Goal: Transaction & Acquisition: Purchase product/service

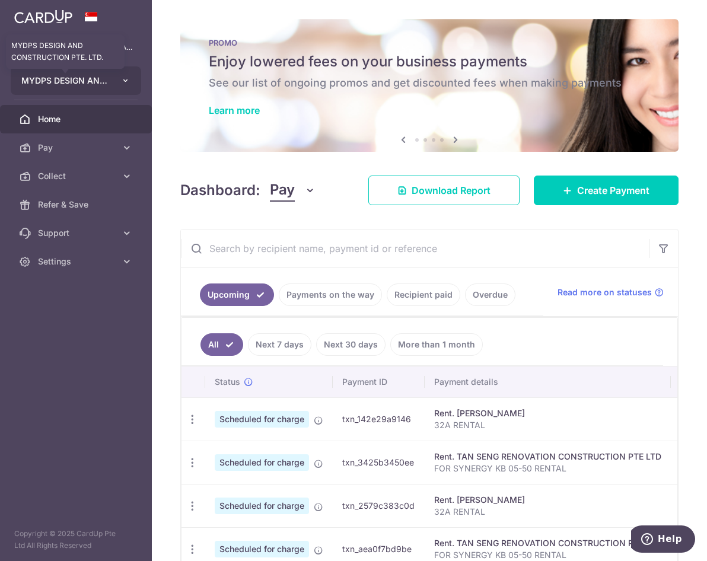
click at [79, 84] on span "MYDPS DESIGN AND CONSTRUCTION PTE. LTD." at bounding box center [65, 81] width 88 height 12
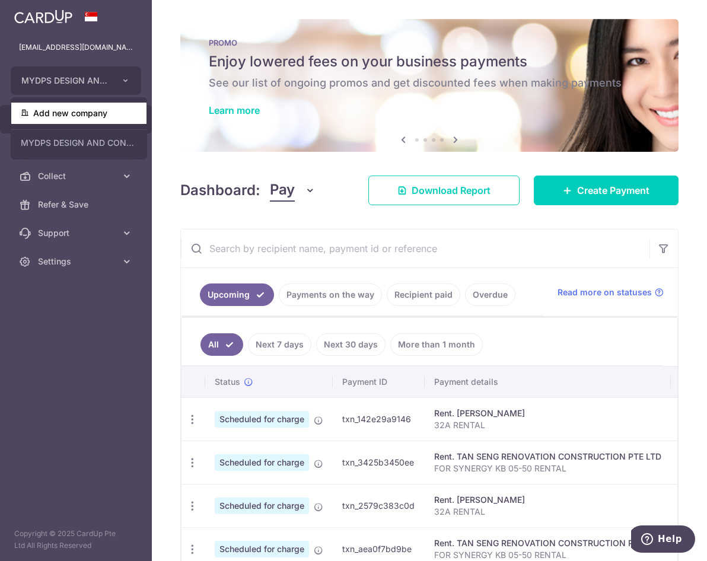
click at [101, 114] on link "Add new company" at bounding box center [78, 113] width 135 height 21
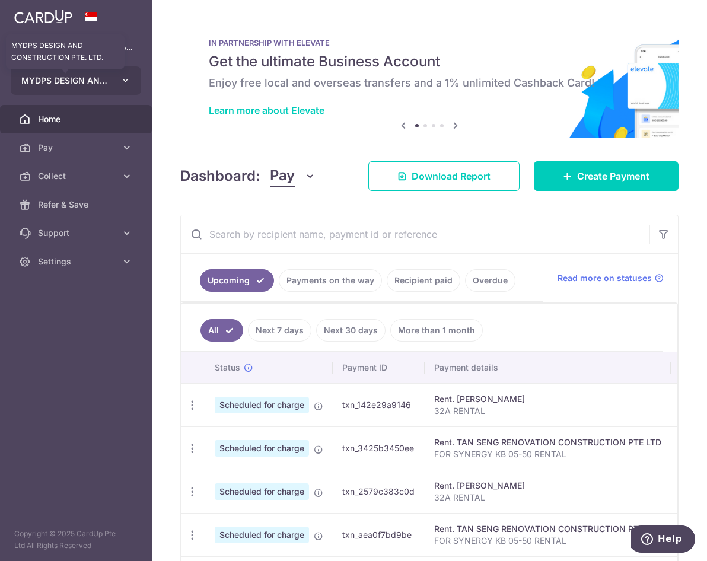
click at [84, 86] on span "MYDPS DESIGN AND CONSTRUCTION PTE. LTD." at bounding box center [65, 81] width 88 height 12
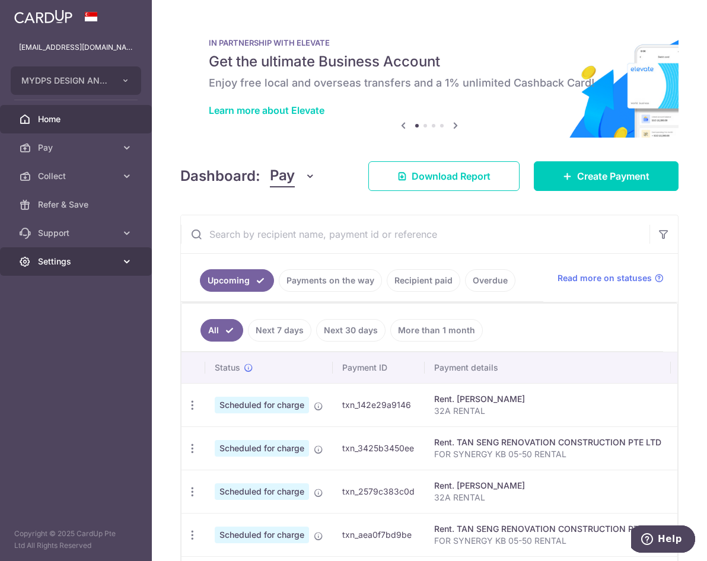
click at [82, 260] on span "Settings" at bounding box center [77, 262] width 78 height 12
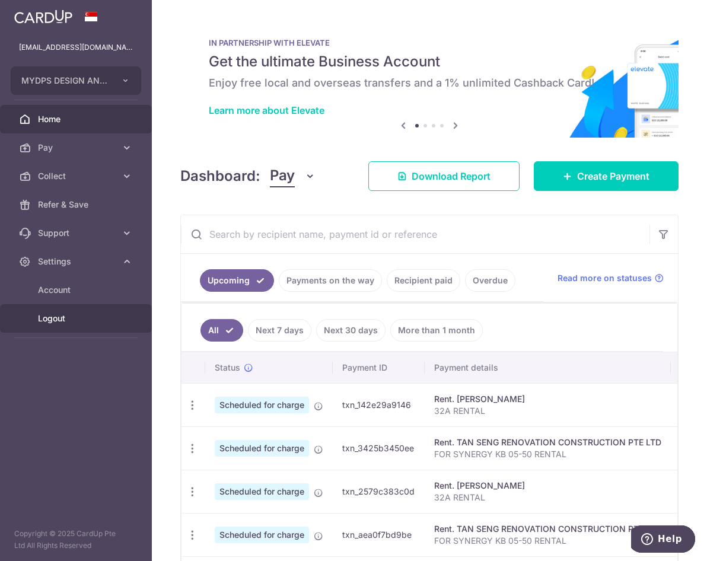
click at [68, 319] on span "Logout" at bounding box center [77, 319] width 78 height 12
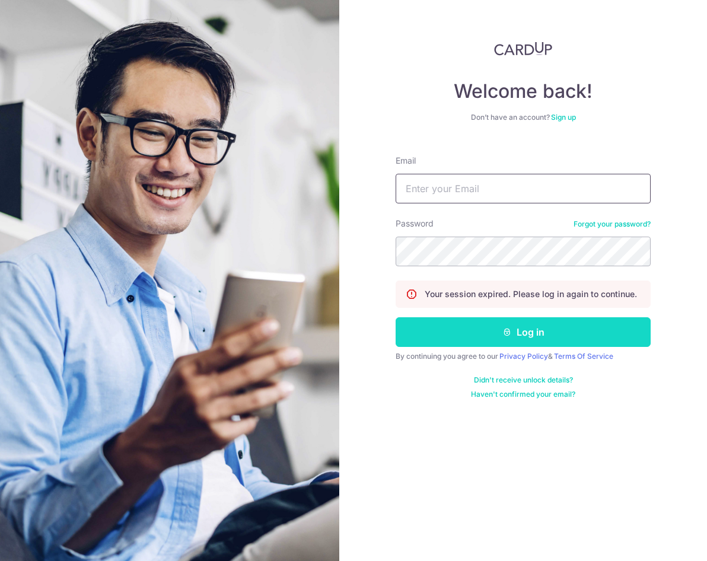
type input "[EMAIL_ADDRESS][DOMAIN_NAME]"
click at [548, 337] on button "Log in" at bounding box center [523, 332] width 255 height 30
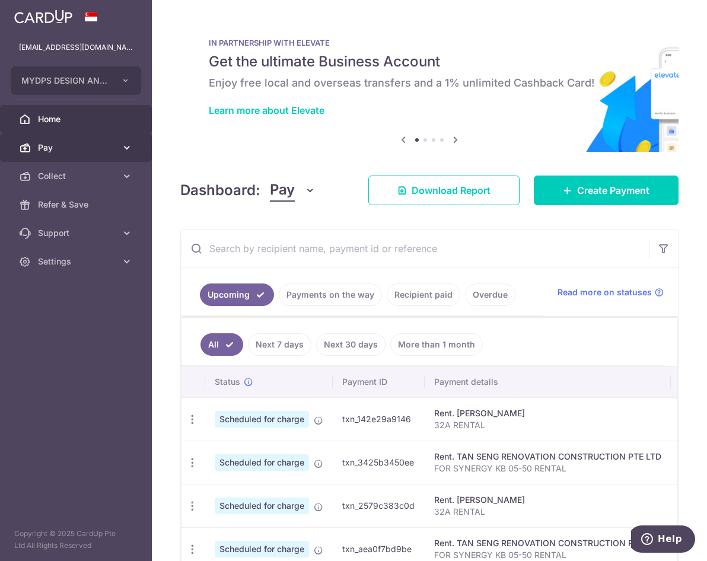
click at [93, 146] on span "Pay" at bounding box center [77, 148] width 78 height 12
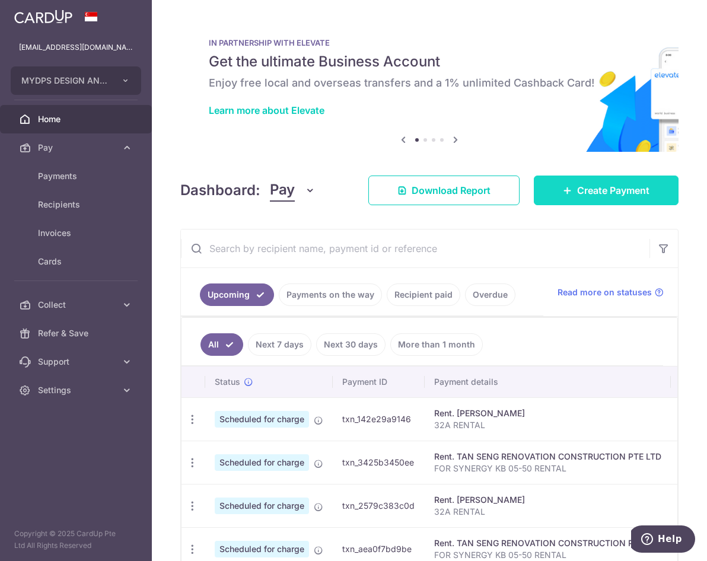
click at [591, 202] on link "Create Payment" at bounding box center [606, 191] width 145 height 30
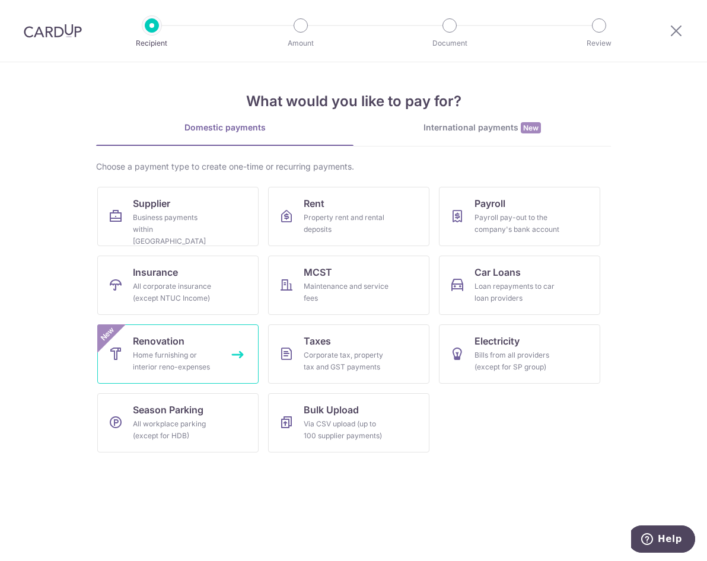
click at [225, 344] on link "Renovation Home furnishing or interior reno-expenses New" at bounding box center [177, 353] width 161 height 59
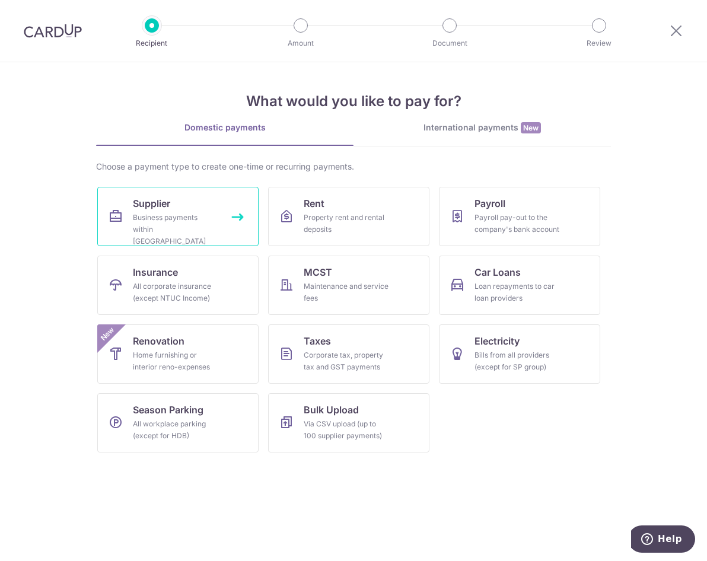
click at [167, 204] on span "Supplier" at bounding box center [151, 203] width 37 height 14
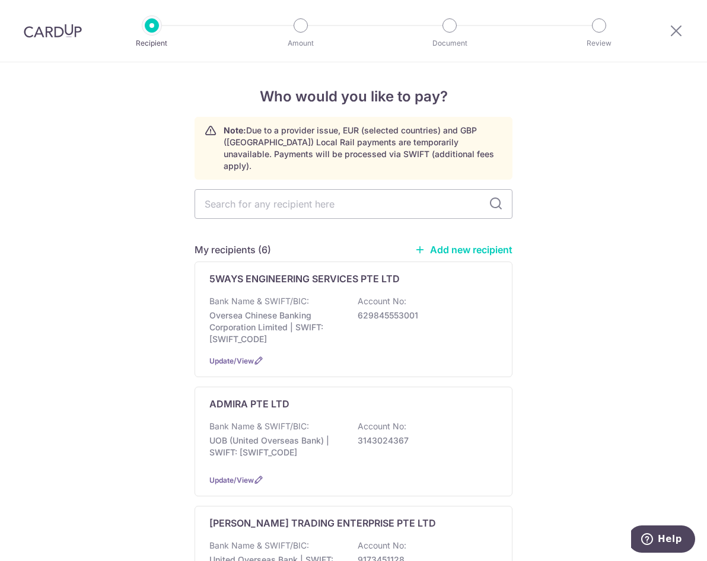
click at [56, 34] on img at bounding box center [53, 31] width 58 height 14
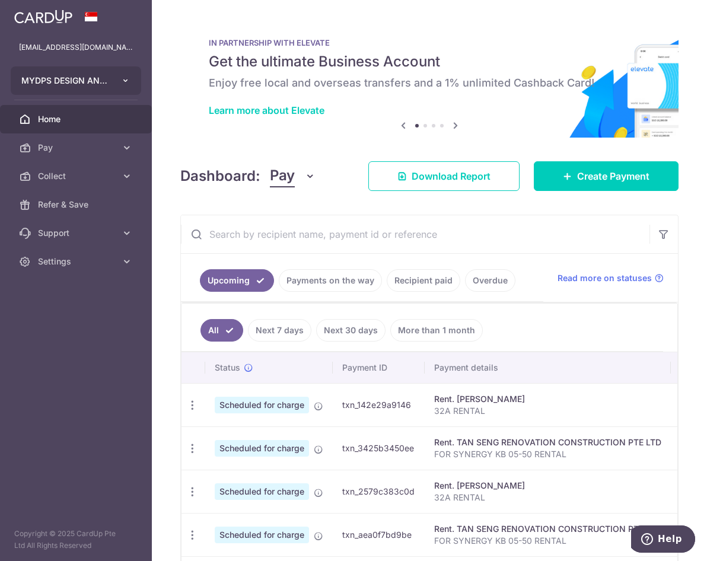
click at [87, 84] on span "MYDPS DESIGN AND CONSTRUCTION PTE. LTD." at bounding box center [65, 81] width 88 height 12
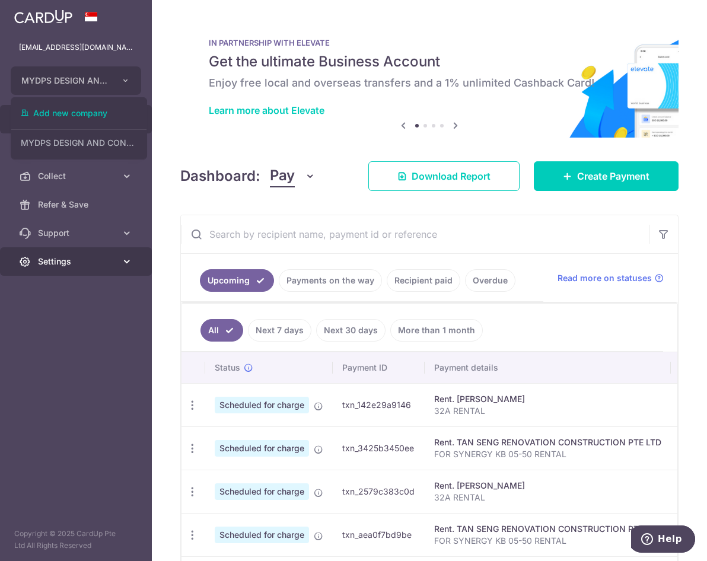
click at [93, 268] on link "Settings" at bounding box center [76, 261] width 152 height 28
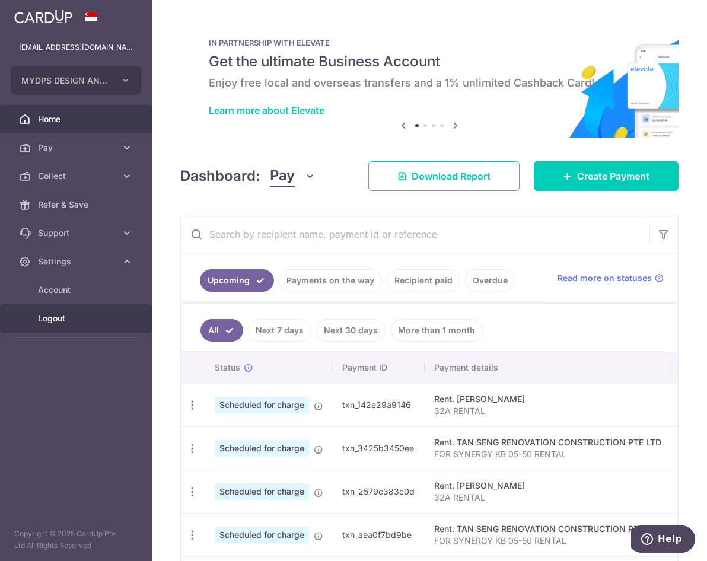
click at [71, 323] on span "Logout" at bounding box center [77, 319] width 78 height 12
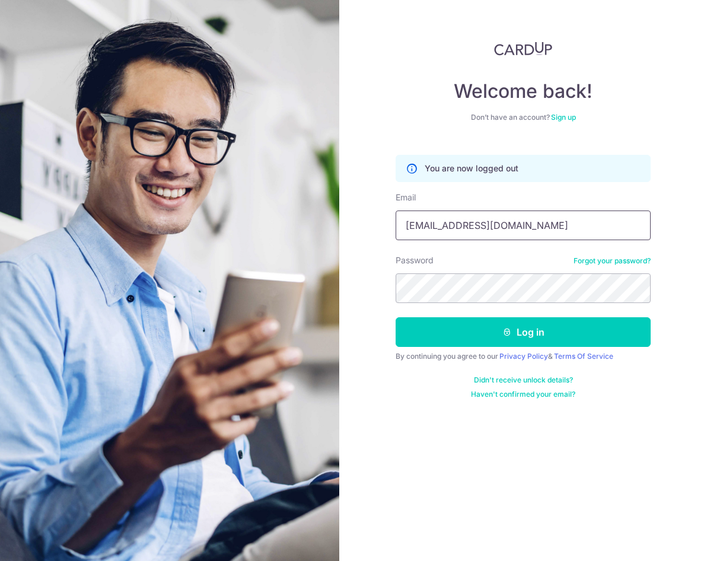
click at [530, 230] on input "[EMAIL_ADDRESS][DOMAIN_NAME]" at bounding box center [523, 226] width 255 height 30
type input "[EMAIL_ADDRESS][DOMAIN_NAME]"
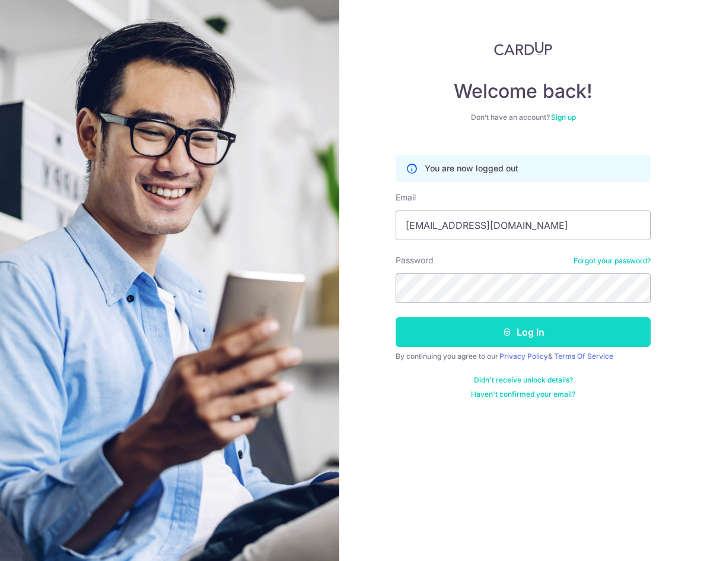
click at [508, 327] on button "Log in" at bounding box center [523, 332] width 255 height 30
